Goal: Information Seeking & Learning: Find specific page/section

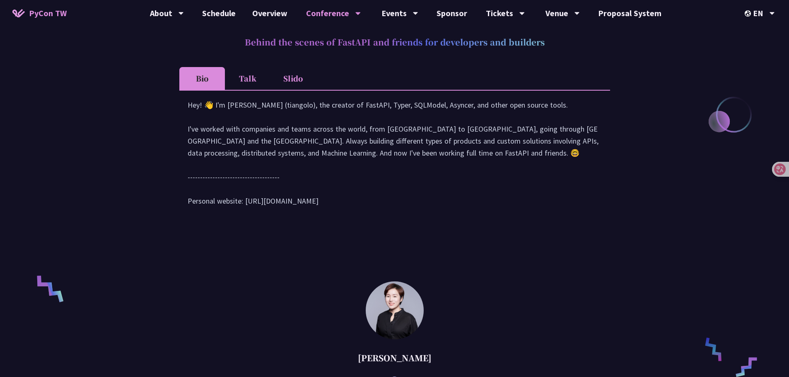
scroll to position [373, 0]
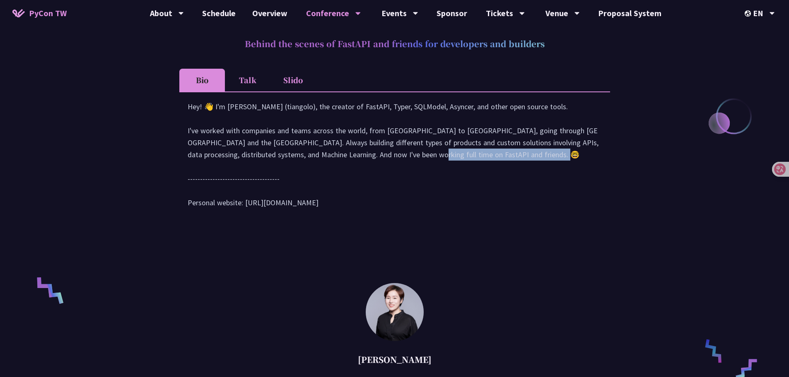
drag, startPoint x: 428, startPoint y: 169, endPoint x: 337, endPoint y: 172, distance: 90.7
click at [292, 162] on div "Hey! 👋 I'm [PERSON_NAME] (tiangolo), the creator of FastAPI, Typer, SQLModel, A…" at bounding box center [395, 159] width 414 height 116
drag, startPoint x: 515, startPoint y: 171, endPoint x: 464, endPoint y: 178, distance: 51.8
click at [391, 171] on div "Hey! 👋 I'm [PERSON_NAME] (tiangolo), the creator of FastAPI, Typer, SQLModel, A…" at bounding box center [395, 159] width 414 height 116
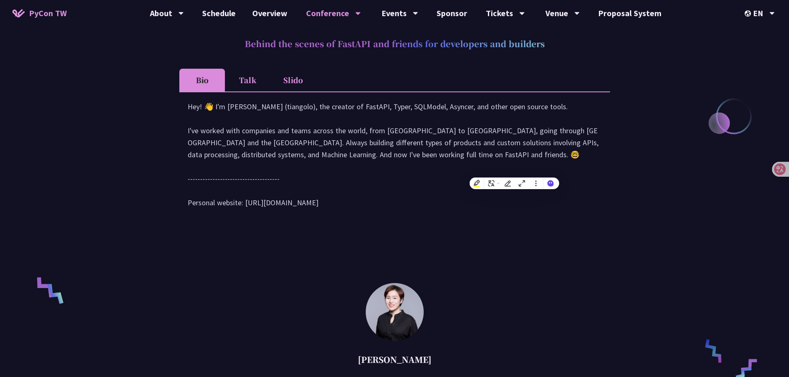
click at [364, 201] on div "Hey! 👋 I'm [PERSON_NAME] (tiangolo), the creator of FastAPI, Typer, SQLModel, A…" at bounding box center [395, 159] width 414 height 116
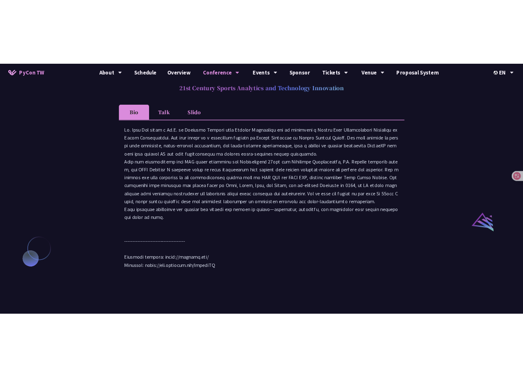
scroll to position [745, 0]
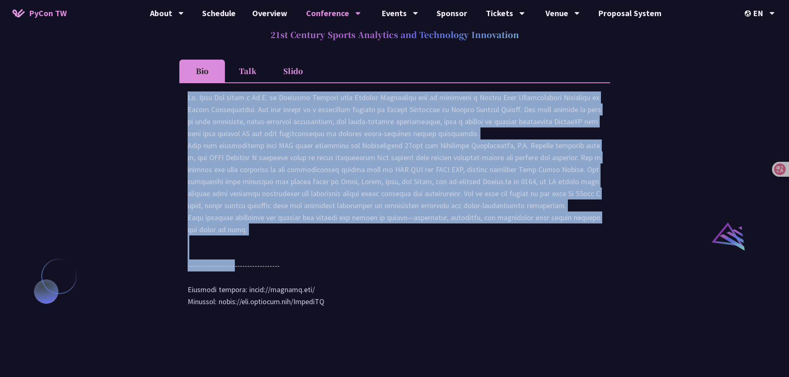
drag, startPoint x: 181, startPoint y: 118, endPoint x: 260, endPoint y: 258, distance: 161.3
click at [260, 250] on div "[PERSON_NAME] (tiangolo) Behind the scenes of FastAPI and friends for developer…" at bounding box center [394, 113] width 789 height 1228
copy div "[PERSON_NAME] holds a Ph.D. in Computer Science from [GEOGRAPHIC_DATA] and is c…"
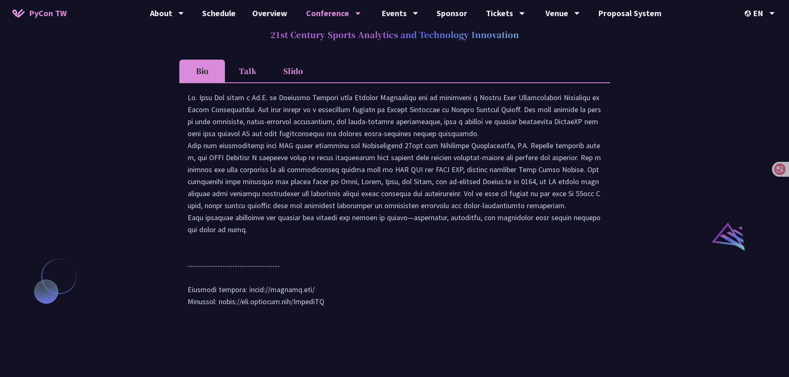
drag, startPoint x: 727, startPoint y: 152, endPoint x: 701, endPoint y: 147, distance: 26.7
click at [391, 152] on div "[PERSON_NAME] (tiangolo) Behind the scenes of FastAPI and friends for developer…" at bounding box center [394, 113] width 789 height 1228
click at [391, 62] on div "[PERSON_NAME] (tiangolo) Behind the scenes of FastAPI and friends for developer…" at bounding box center [394, 113] width 789 height 1228
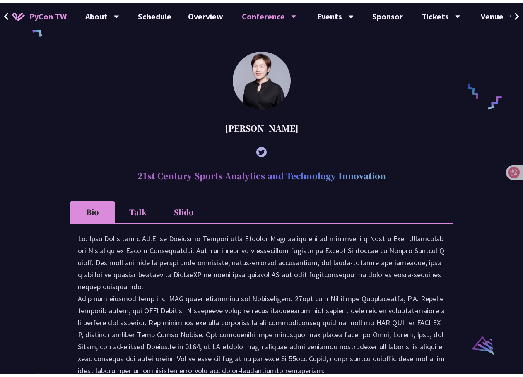
scroll to position [673, 0]
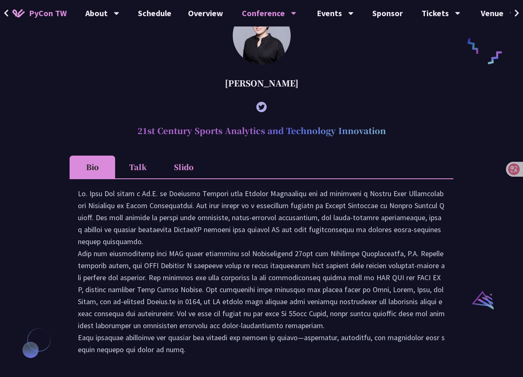
click at [391, 204] on div at bounding box center [262, 311] width 384 height 266
click at [391, 201] on div at bounding box center [261, 312] width 367 height 248
click at [391, 247] on div at bounding box center [261, 312] width 367 height 248
click at [391, 250] on div at bounding box center [261, 312] width 367 height 248
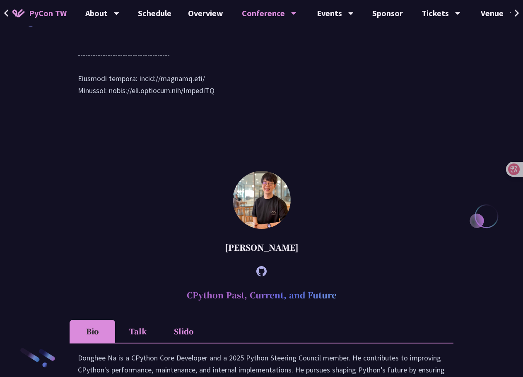
scroll to position [1286, 0]
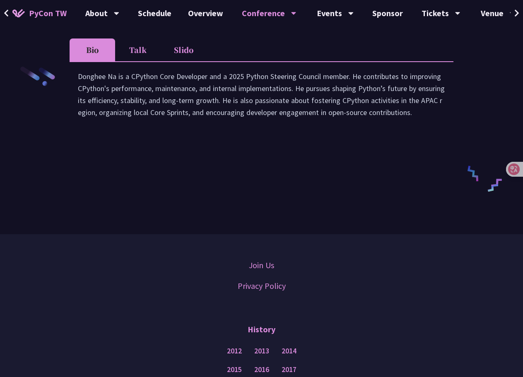
drag, startPoint x: 356, startPoint y: 61, endPoint x: 349, endPoint y: 72, distance: 12.9
drag, startPoint x: 333, startPoint y: 65, endPoint x: 498, endPoint y: 0, distance: 176.9
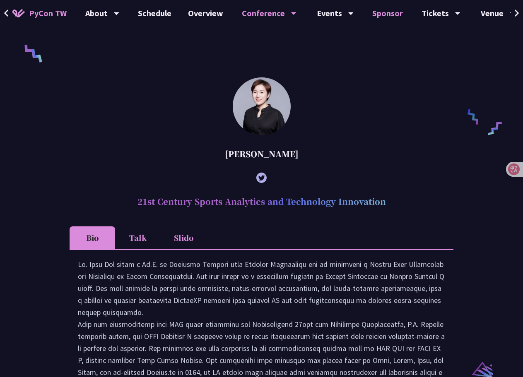
scroll to position [582, 0]
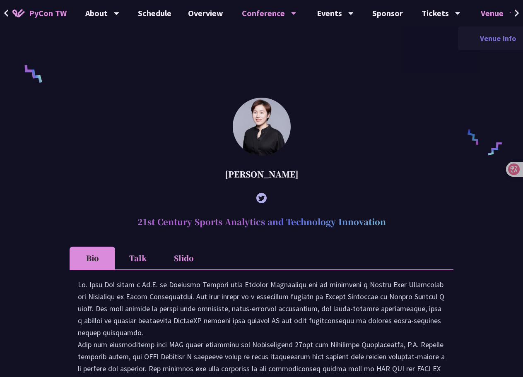
click at [391, 35] on link "Venue Info" at bounding box center [498, 38] width 80 height 19
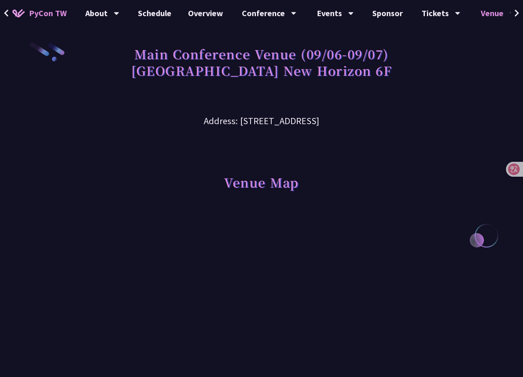
click at [391, 169] on div "Venue Map" at bounding box center [262, 170] width 384 height 85
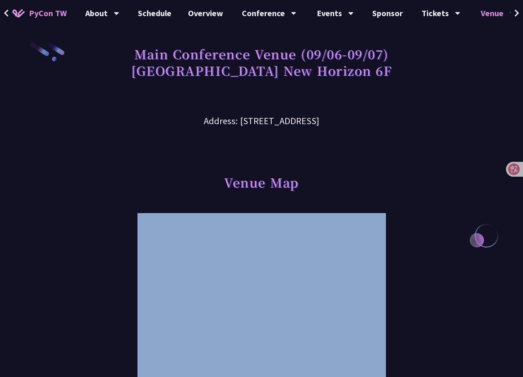
click at [391, 169] on div "Venue Map" at bounding box center [262, 170] width 384 height 85
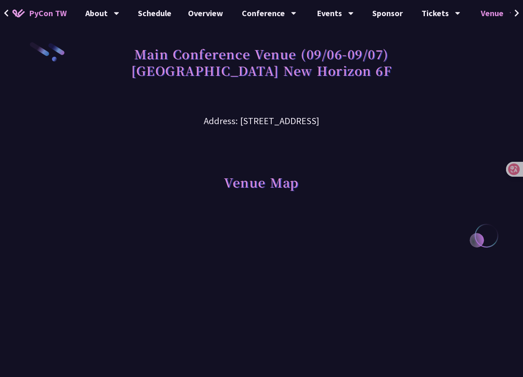
click at [391, 125] on h3 "Address: [STREET_ADDRESS]" at bounding box center [262, 114] width 384 height 27
click at [391, 169] on div "Venue Map" at bounding box center [262, 170] width 384 height 85
click at [391, 194] on div "Venue Map" at bounding box center [262, 170] width 384 height 85
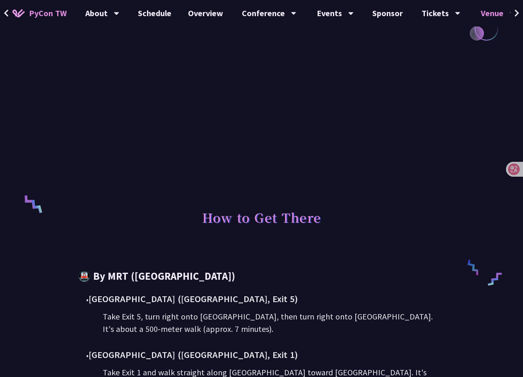
click at [391, 215] on div "How to Get There" at bounding box center [262, 221] width 384 height 56
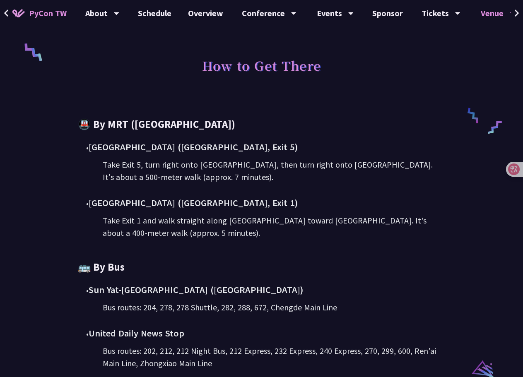
scroll to position [373, 0]
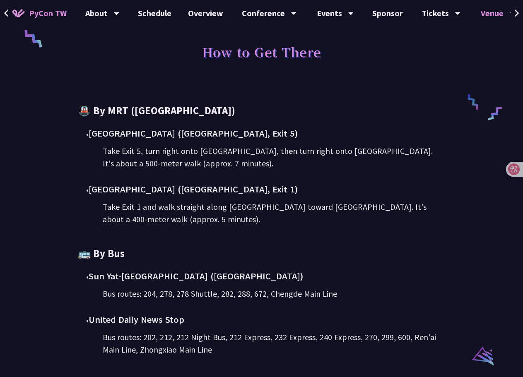
click at [376, 220] on div "Take Exit 1 and walk straight along [GEOGRAPHIC_DATA] toward [GEOGRAPHIC_DATA].…" at bounding box center [274, 213] width 342 height 25
click at [373, 236] on div "🚇 By MRT ([GEOGRAPHIC_DATA]) • [GEOGRAPHIC_DATA] ([GEOGRAPHIC_DATA], Exit 5) Ta…" at bounding box center [261, 230] width 367 height 253
click at [371, 245] on div "🚇 By MRT ([GEOGRAPHIC_DATA]) • [GEOGRAPHIC_DATA] ([GEOGRAPHIC_DATA], Exit 5) Ta…" at bounding box center [261, 230] width 367 height 253
click at [366, 238] on div "🚇 By MRT ([GEOGRAPHIC_DATA]) • [GEOGRAPHIC_DATA] ([GEOGRAPHIC_DATA], Exit 5) Ta…" at bounding box center [261, 230] width 367 height 253
click at [375, 241] on div "🚇 By MRT ([GEOGRAPHIC_DATA]) • [GEOGRAPHIC_DATA] ([GEOGRAPHIC_DATA], Exit 5) Ta…" at bounding box center [261, 230] width 367 height 253
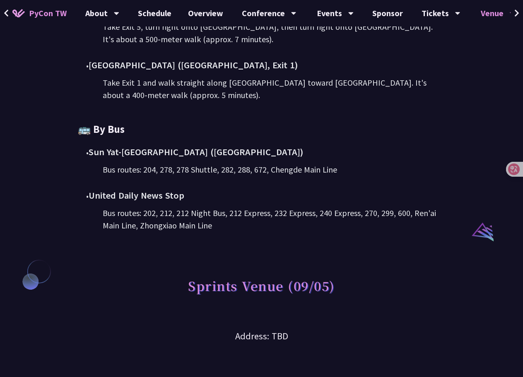
scroll to position [538, 0]
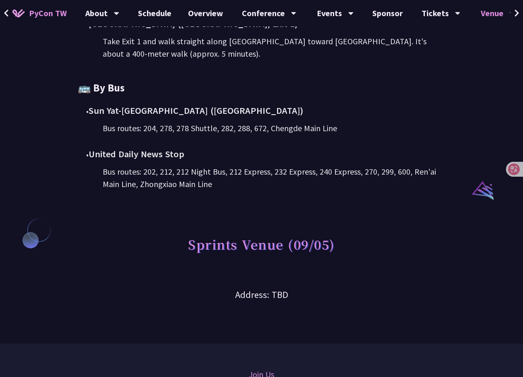
click at [391, 231] on div "Sprints Venue (09/05)" at bounding box center [262, 232] width 384 height 85
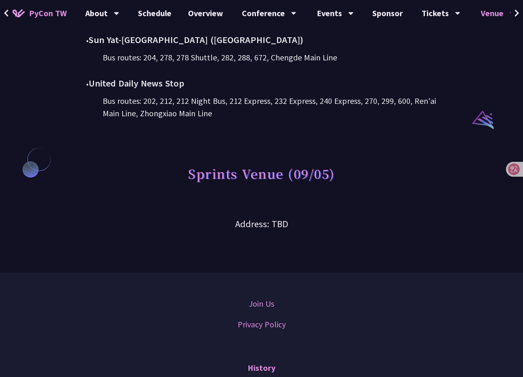
scroll to position [621, 0]
